Goal: Obtain resource: Download file/media

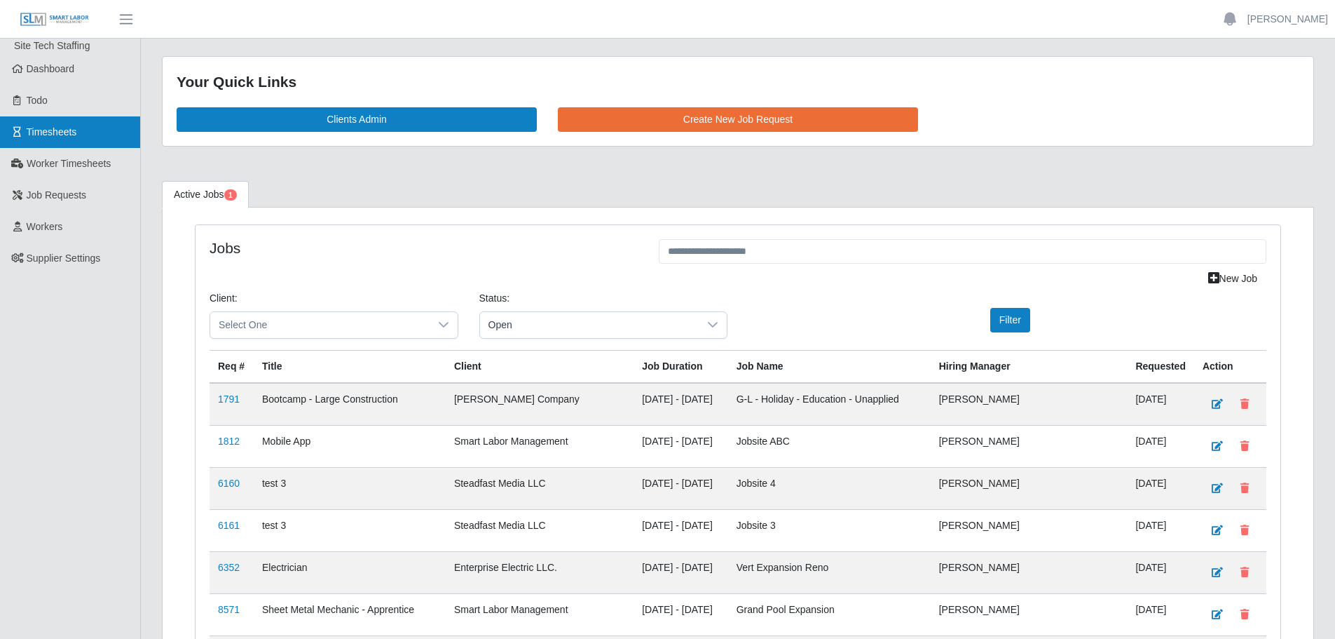
click at [63, 126] on span "Timesheets" at bounding box center [52, 131] width 50 height 11
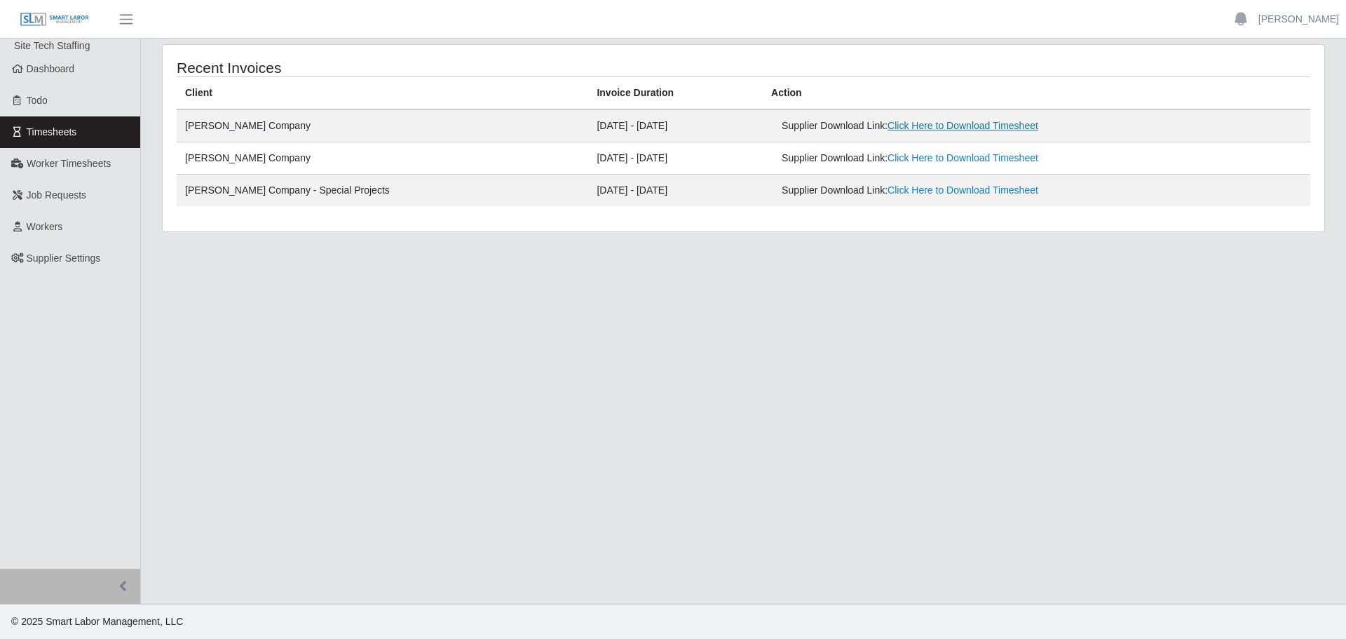
click at [909, 125] on link "Click Here to Download Timesheet" at bounding box center [962, 125] width 151 height 11
click at [67, 162] on span "Worker Timesheets" at bounding box center [69, 163] width 84 height 11
